Goal: Task Accomplishment & Management: Complete application form

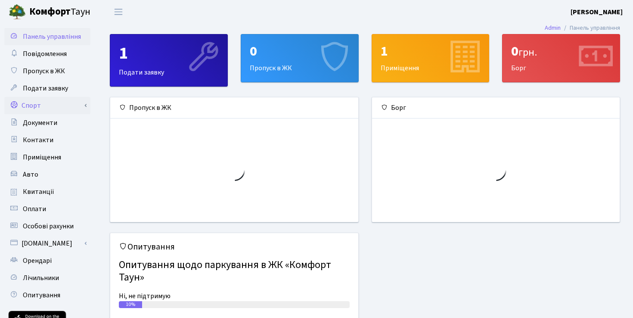
click at [50, 102] on link "Спорт" at bounding box center [47, 105] width 86 height 17
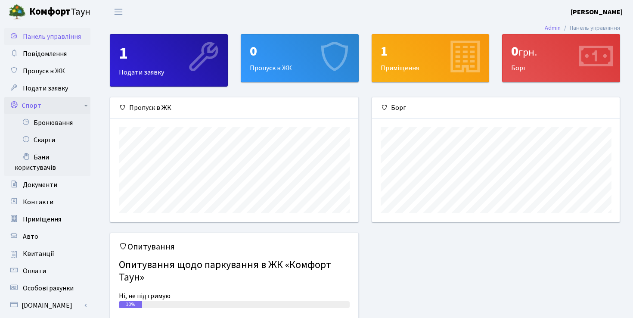
scroll to position [124, 248]
click at [53, 127] on link "Бронювання" at bounding box center [47, 122] width 86 height 17
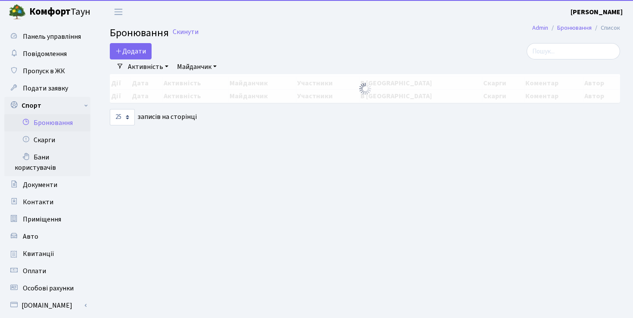
select select "25"
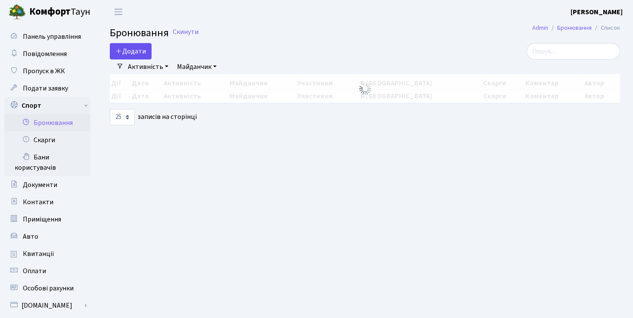
click at [136, 54] on button "Додати" at bounding box center [131, 51] width 42 height 16
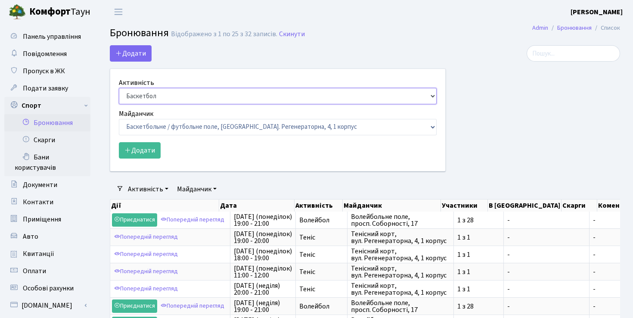
select select "1"
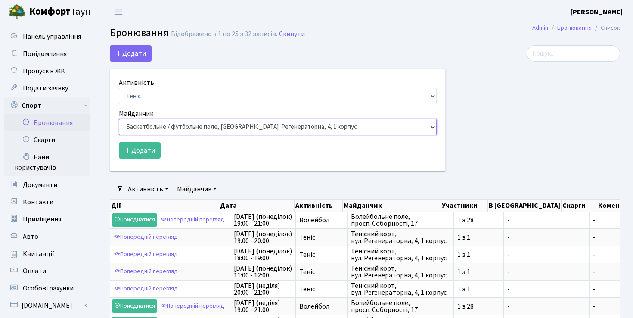
select select "1"
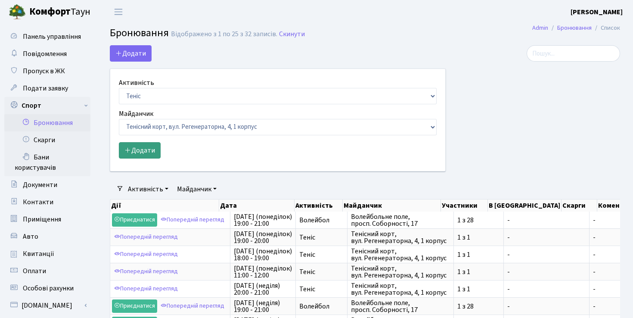
click at [149, 157] on button "Додати" at bounding box center [140, 150] width 42 height 16
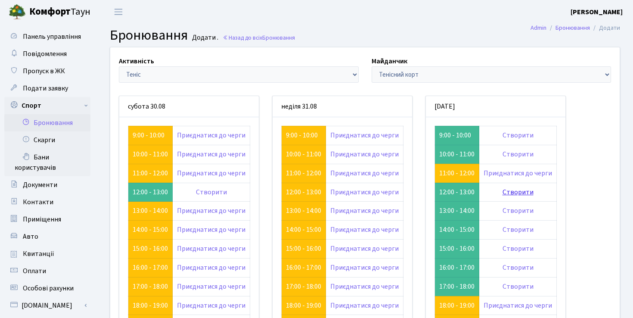
click at [512, 192] on link "Створити" at bounding box center [518, 191] width 31 height 9
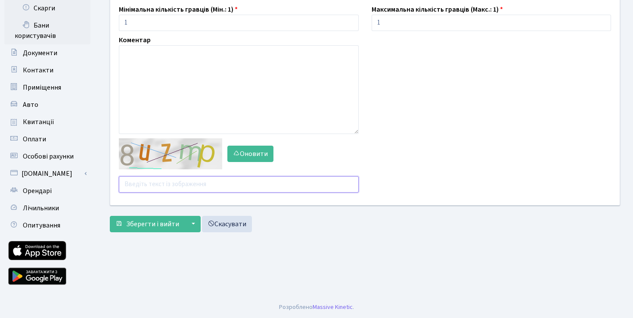
click at [163, 185] on input "text" at bounding box center [239, 184] width 240 height 16
type input "9vhtp"
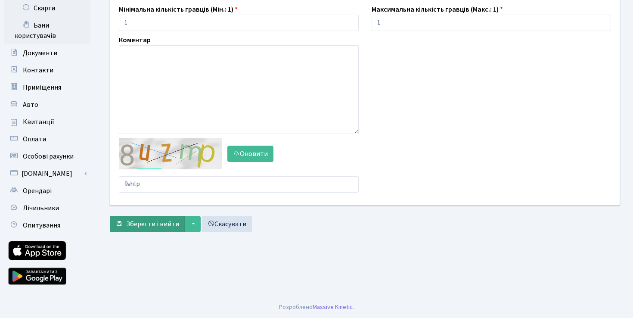
click at [137, 227] on span "Зберегти і вийти" at bounding box center [152, 223] width 53 height 9
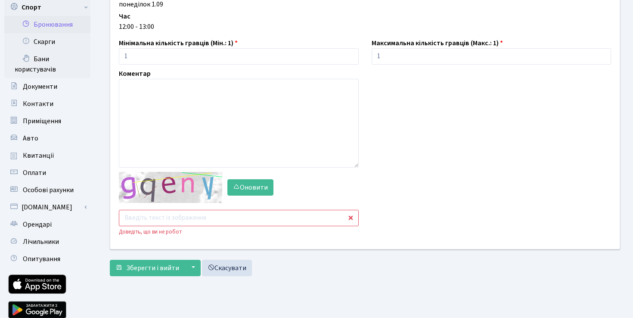
scroll to position [98, 0]
click at [162, 219] on input "text" at bounding box center [239, 218] width 240 height 16
type input "pn7ja"
click at [144, 267] on span "Зберегти і вийти" at bounding box center [152, 267] width 53 height 9
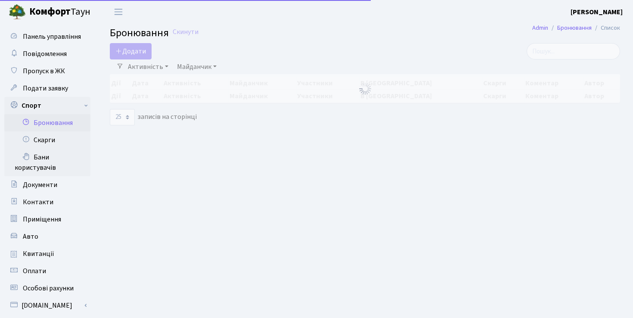
select select "25"
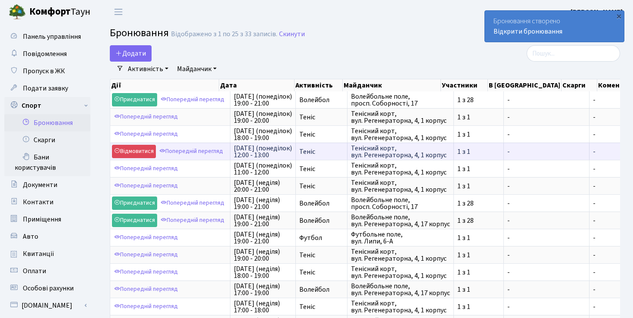
drag, startPoint x: 233, startPoint y: 146, endPoint x: 338, endPoint y: 155, distance: 105.0
click at [338, 155] on tr "Відмовитися Попередній перегляд [DATE] (понеділок) 12:00 - 13:00 Теніс Тенісний…" at bounding box center [449, 151] width 678 height 17
copy tr "[DATE] (понеділок) 12:00 - 13:00 Теніс"
